Goal: Task Accomplishment & Management: Manage account settings

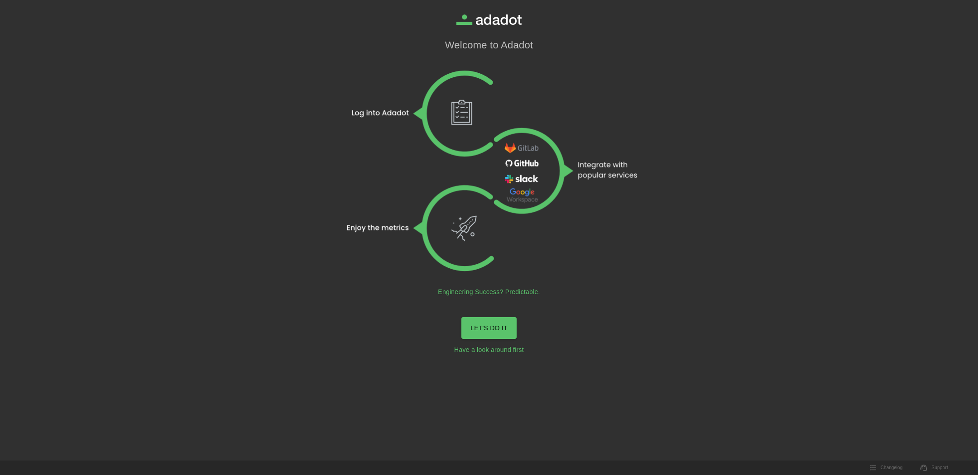
click at [511, 321] on link "LET'S DO IT" at bounding box center [488, 328] width 55 height 22
click at [480, 319] on link "LET'S DO IT" at bounding box center [489, 318] width 70 height 17
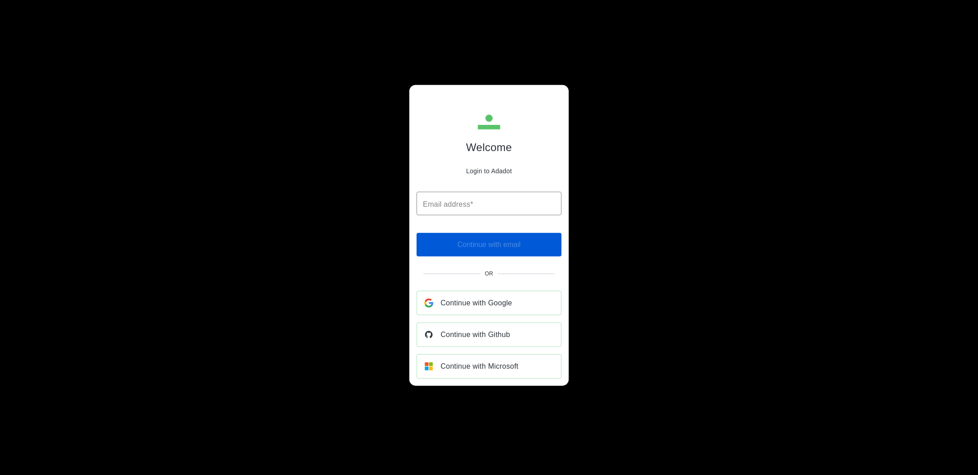
click at [381, 266] on div "Welcome Login to Adadot Email address* Email address* ​ Continue with email Or …" at bounding box center [489, 237] width 978 height 475
click at [499, 298] on span "Continue with Google" at bounding box center [476, 302] width 72 height 13
